Goal: Check status: Check status

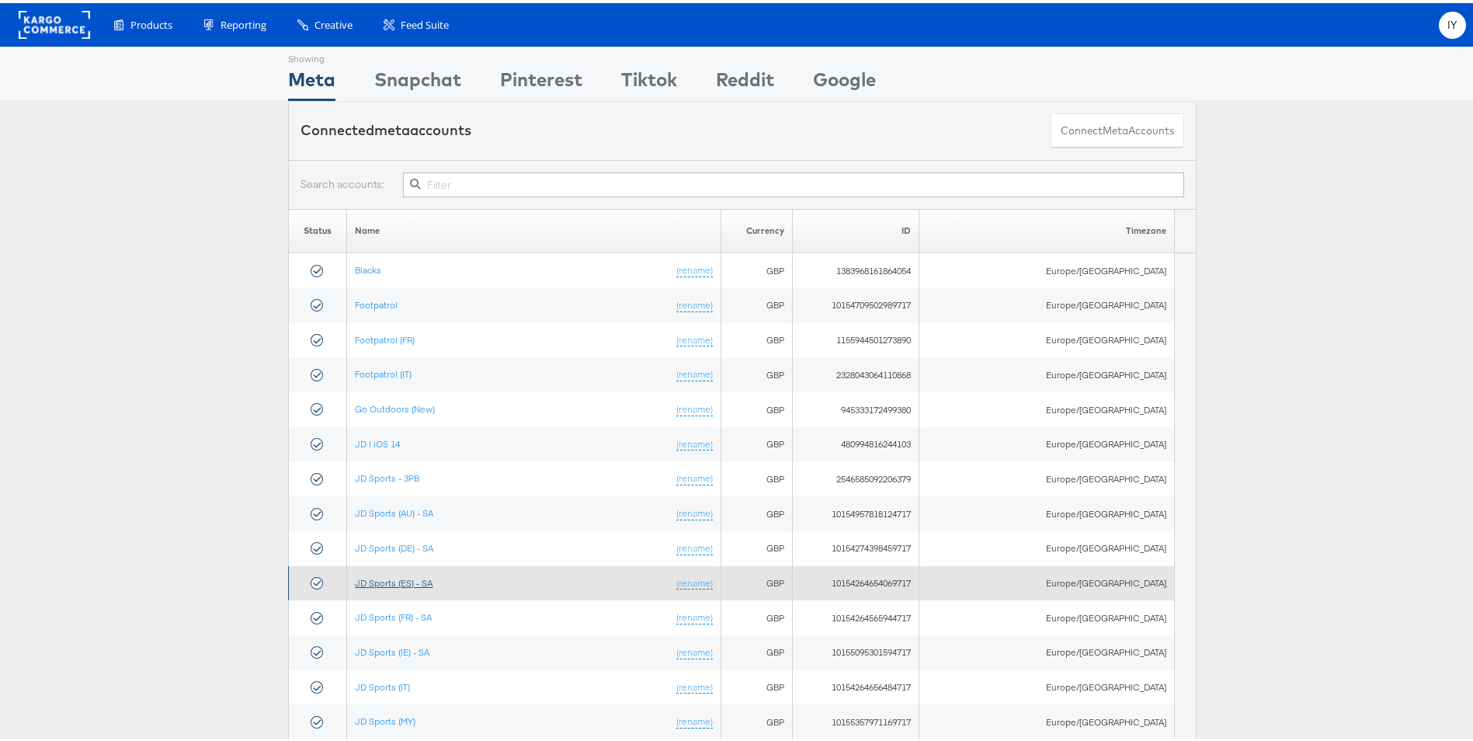
click at [415, 574] on link "JD Sports (ES) - SA" at bounding box center [394, 580] width 78 height 12
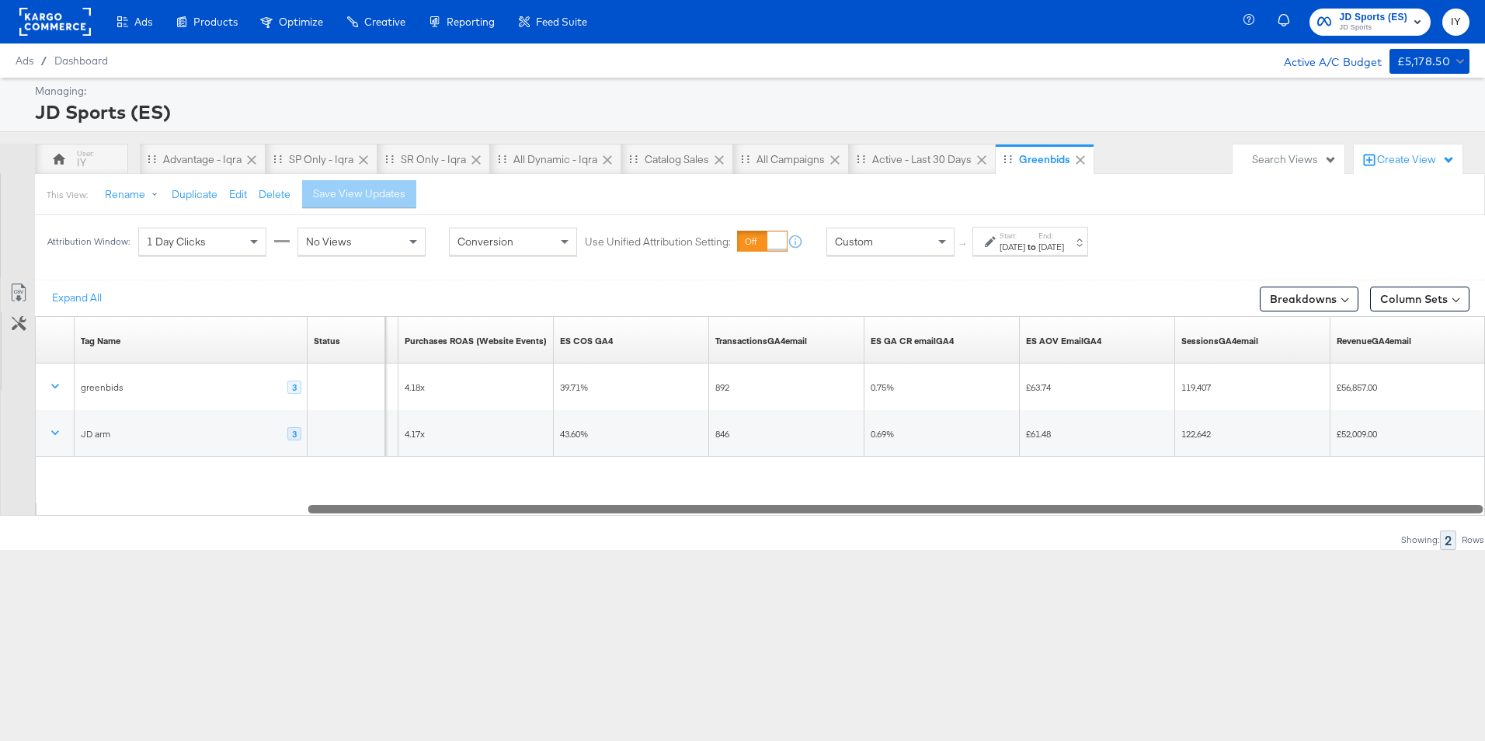
drag, startPoint x: 385, startPoint y: 508, endPoint x: 1144, endPoint y: 532, distance: 759.0
click at [1144, 532] on div "Expand All Breakdowns Column Sets Customize KPIs Export as CSV Tag Name Sorting…" at bounding box center [742, 414] width 1485 height 269
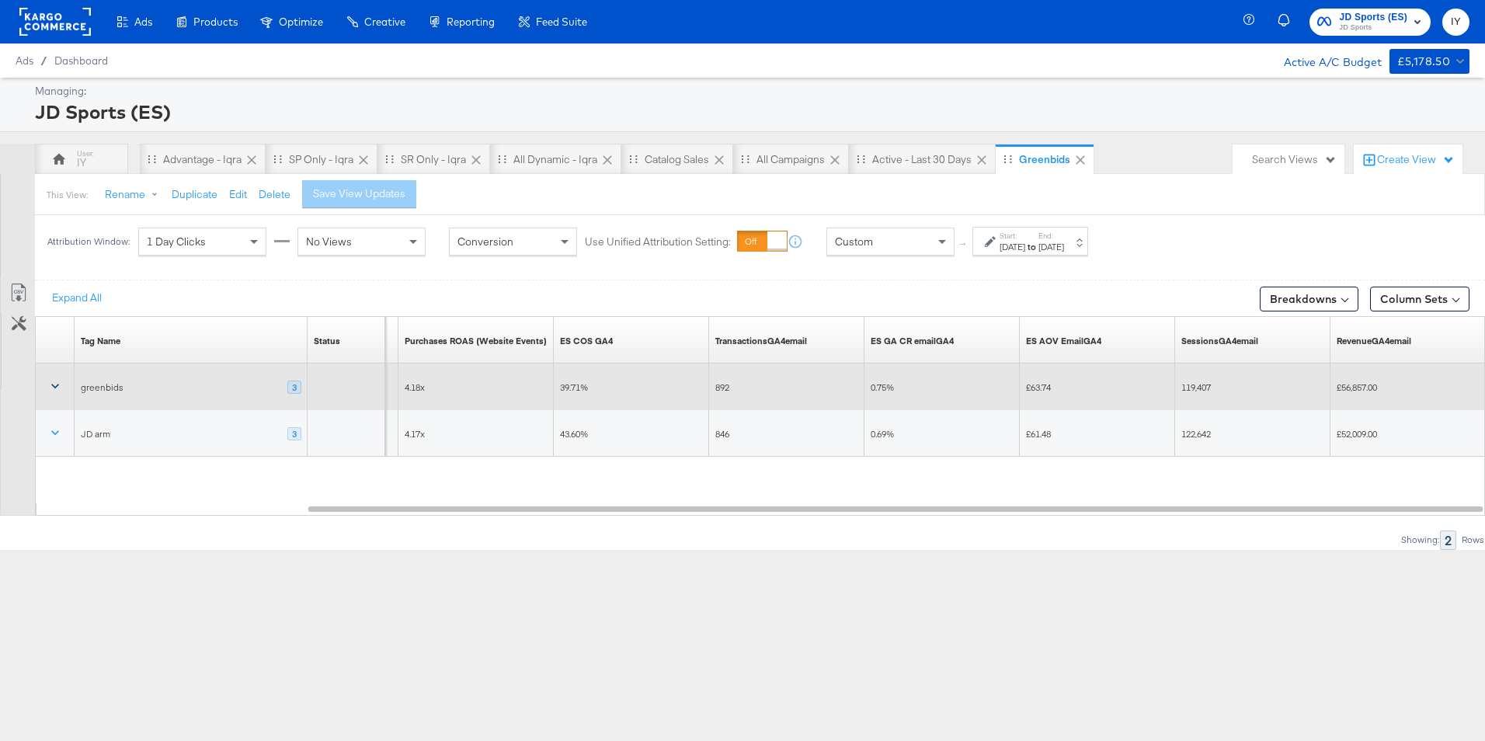
click at [54, 380] on icon at bounding box center [55, 386] width 16 height 16
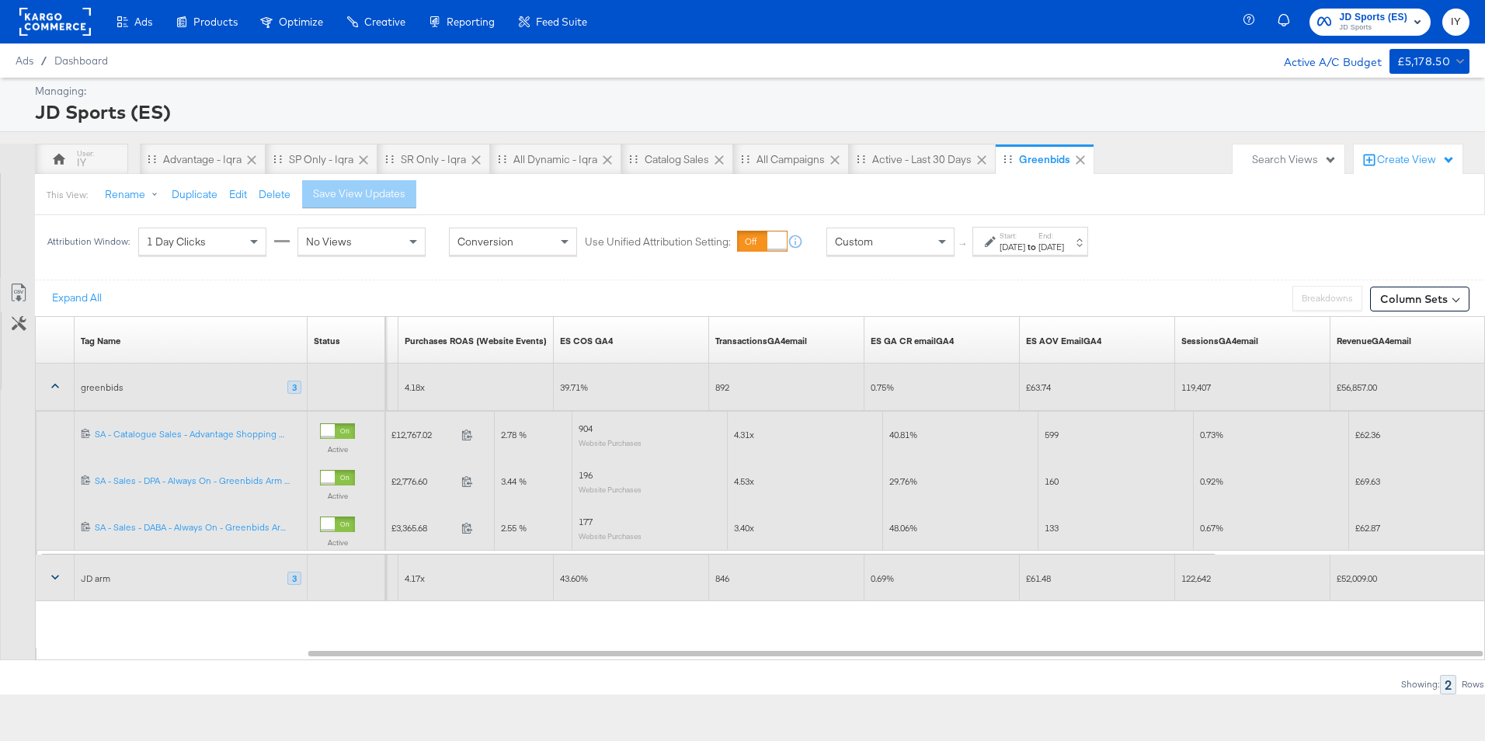
click at [56, 585] on button at bounding box center [54, 578] width 37 height 28
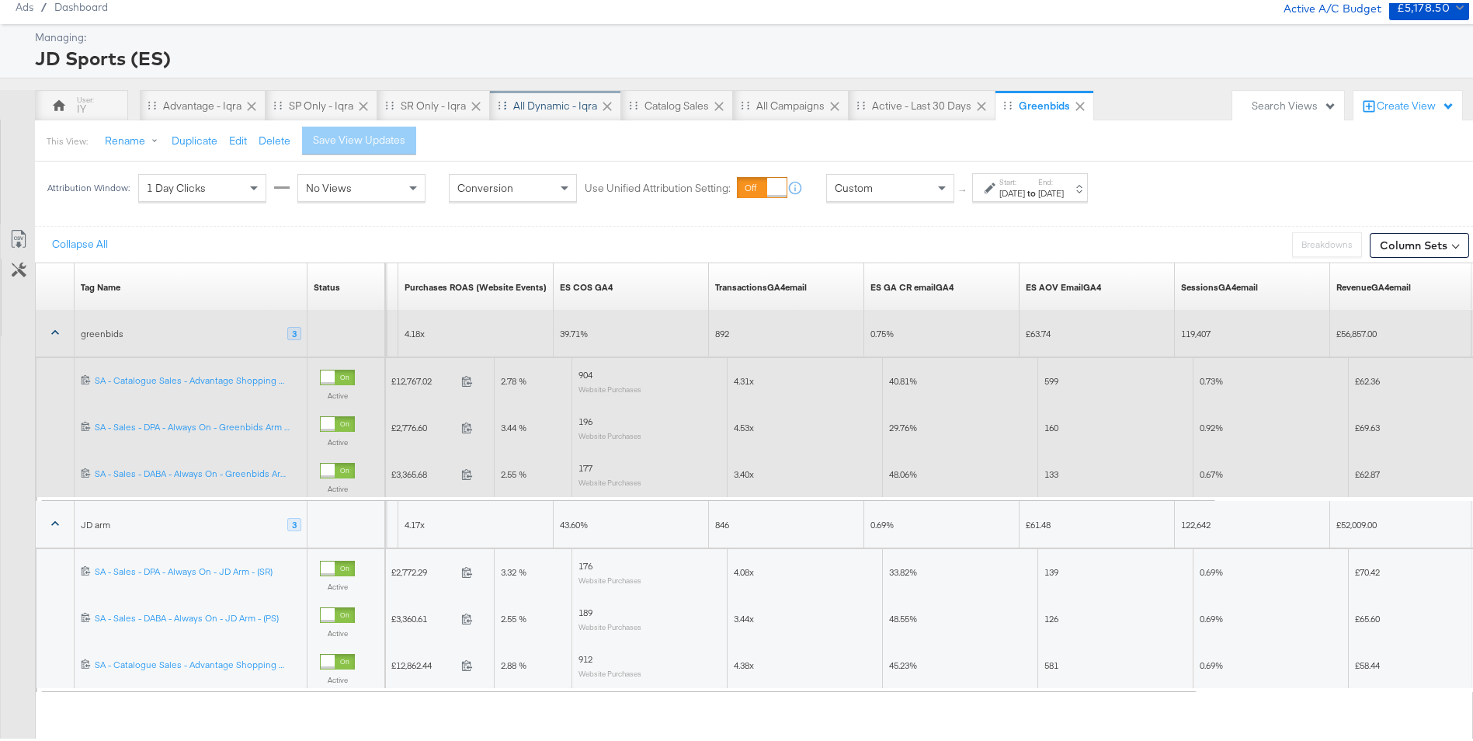
scroll to position [98, 0]
